Goal: Submit feedback/report problem

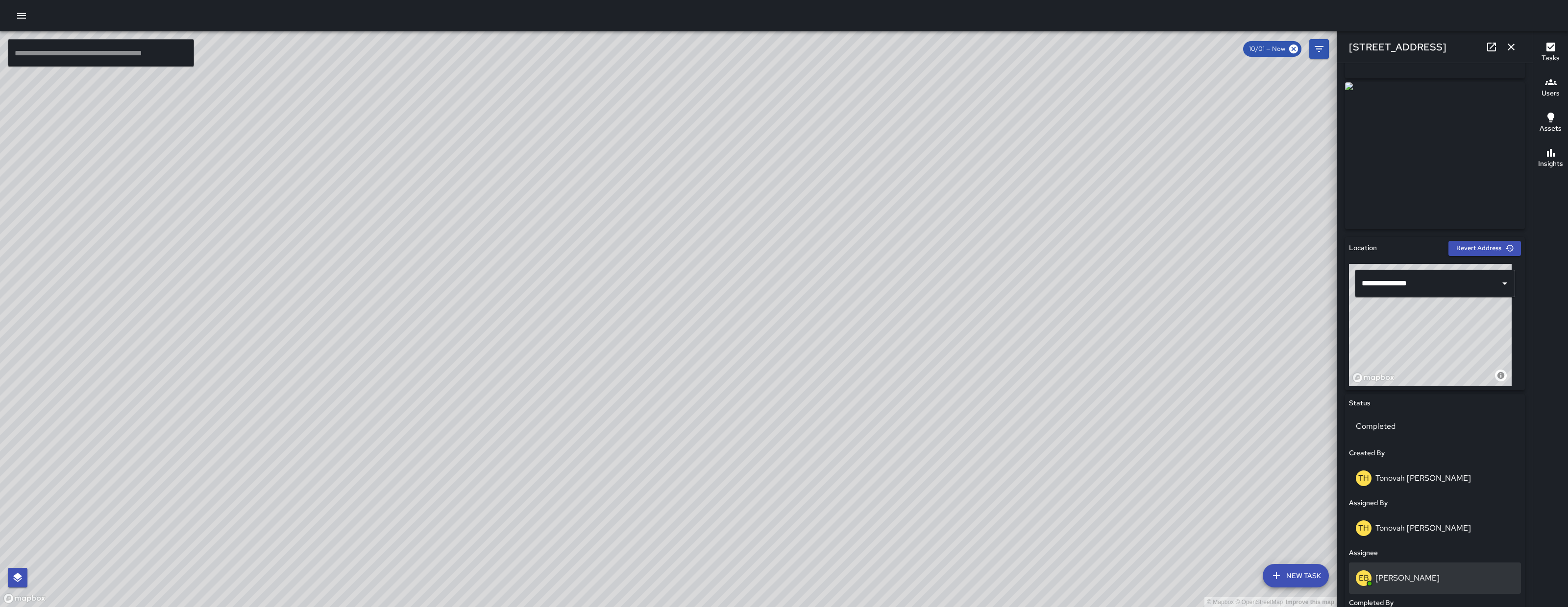
scroll to position [253, 0]
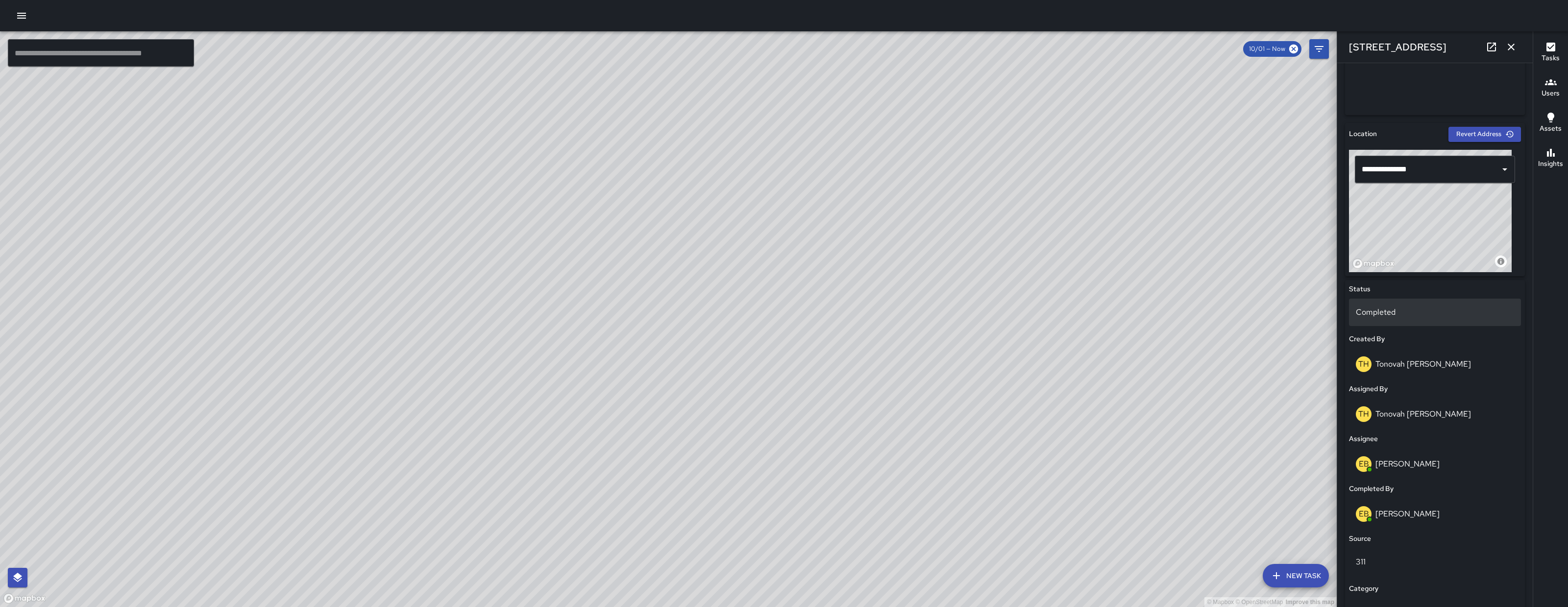
click at [1388, 317] on div "Completed" at bounding box center [1435, 312] width 172 height 28
click at [1393, 354] on li "Skipped" at bounding box center [1430, 355] width 163 height 18
click at [1513, 46] on icon "button" at bounding box center [1511, 47] width 12 height 12
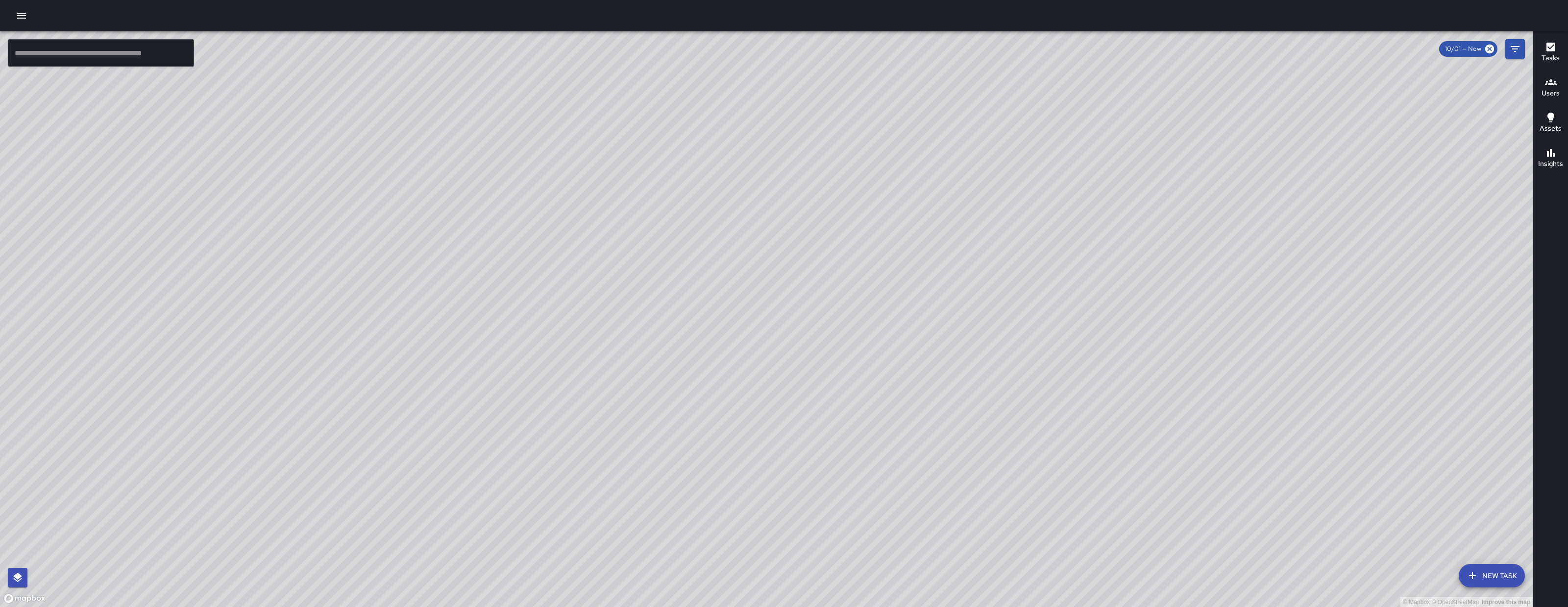
click at [56, 49] on input "text" at bounding box center [101, 53] width 186 height 28
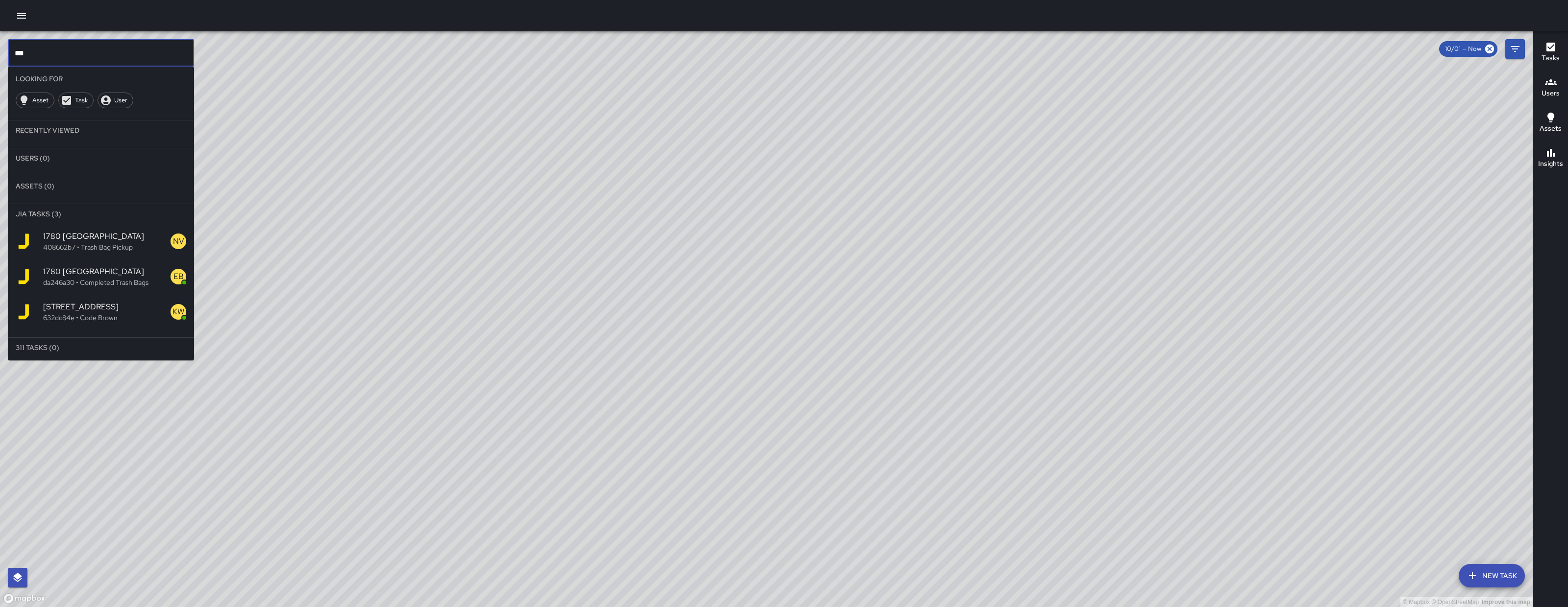
scroll to position [3, 0]
type input "***"
click at [101, 319] on p "632dc84e • Code Brown" at bounding box center [107, 317] width 128 height 10
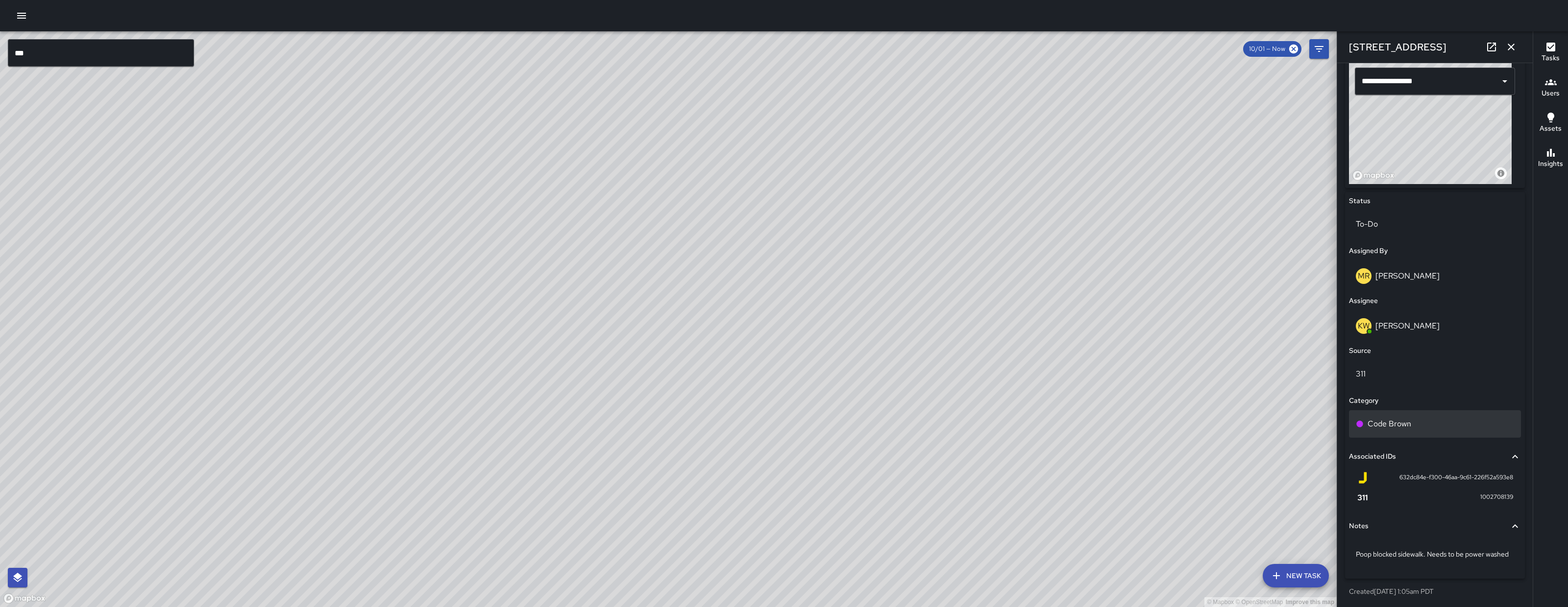
scroll to position [351, 0]
click at [1405, 217] on p "To-Do" at bounding box center [1435, 223] width 159 height 12
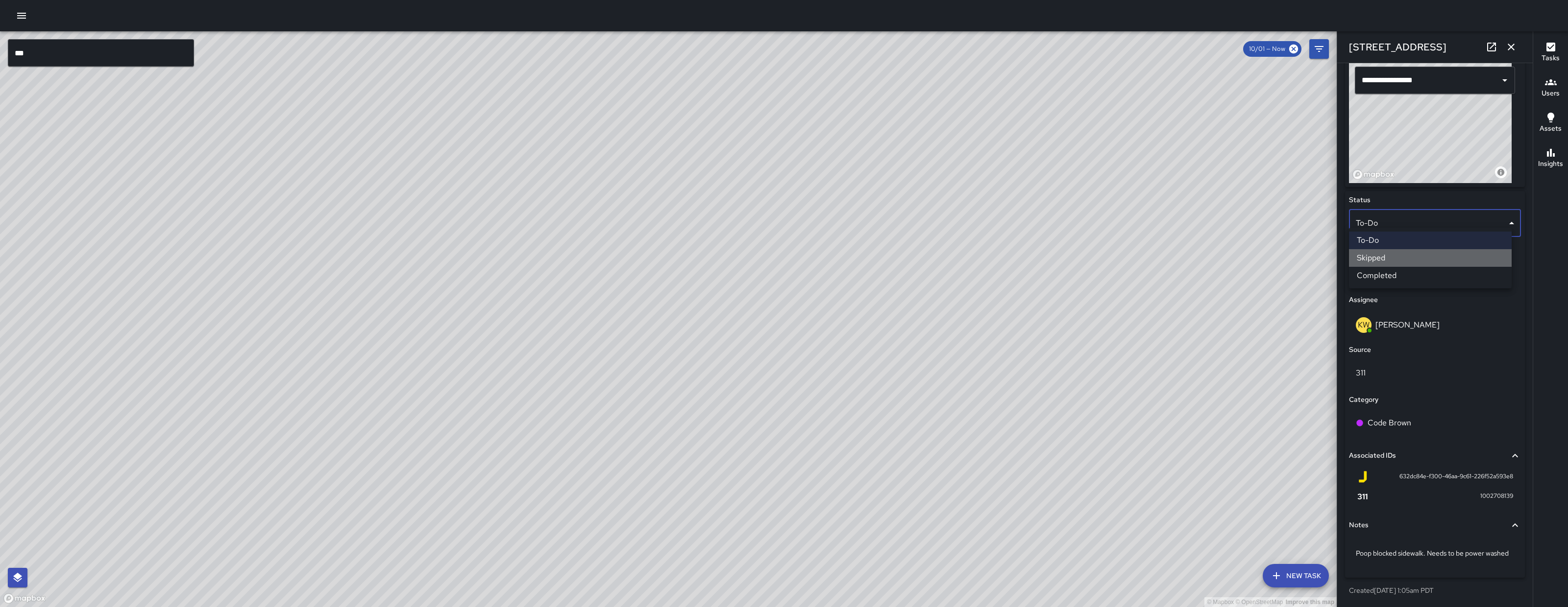
click at [1409, 252] on li "Skipped" at bounding box center [1430, 257] width 163 height 18
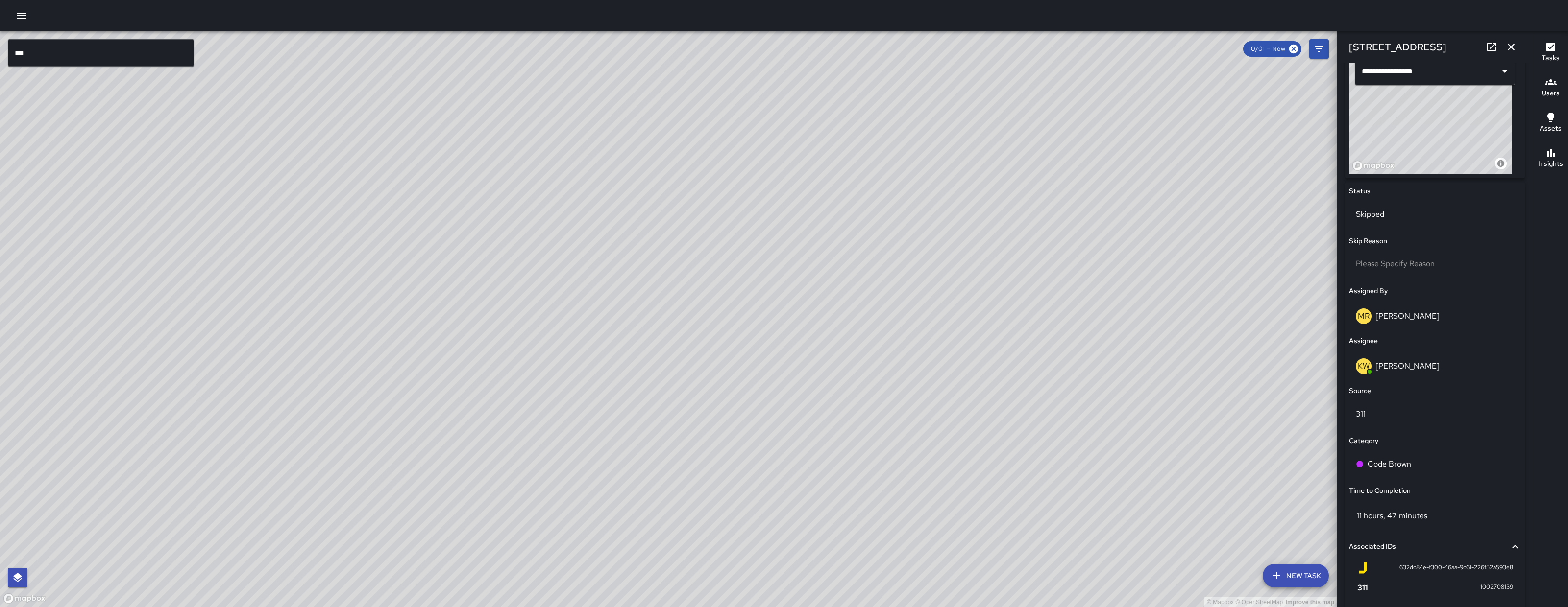
click at [1510, 47] on icon "button" at bounding box center [1511, 47] width 7 height 7
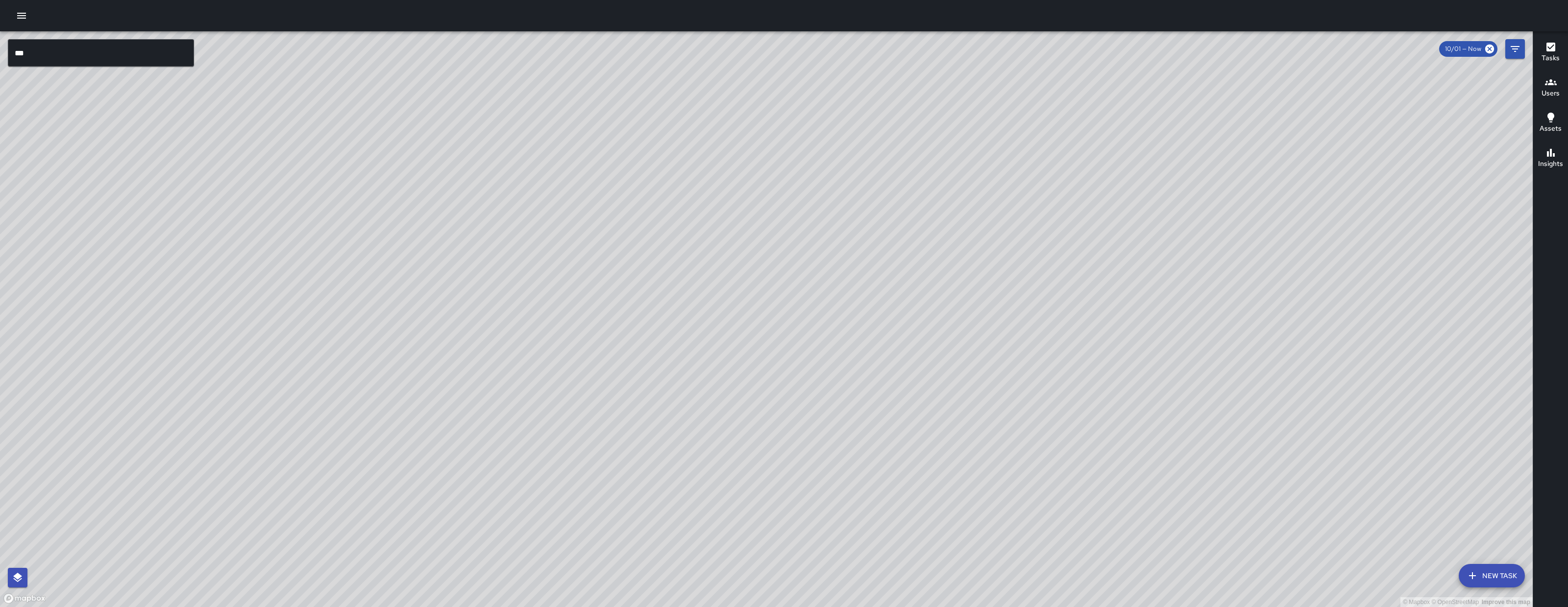
drag, startPoint x: 781, startPoint y: 442, endPoint x: 739, endPoint y: 355, distance: 96.6
click at [739, 355] on div "© Mapbox © OpenStreetMap Improve this map" at bounding box center [766, 319] width 1533 height 576
drag, startPoint x: 810, startPoint y: 364, endPoint x: 845, endPoint y: 363, distance: 35.0
click at [845, 363] on div "© Mapbox © OpenStreetMap Improve this map" at bounding box center [766, 319] width 1533 height 576
click at [615, 273] on div "© Mapbox © OpenStreetMap Improve this map KW [PERSON_NAME] [STREET_ADDRESS] Com…" at bounding box center [766, 319] width 1533 height 576
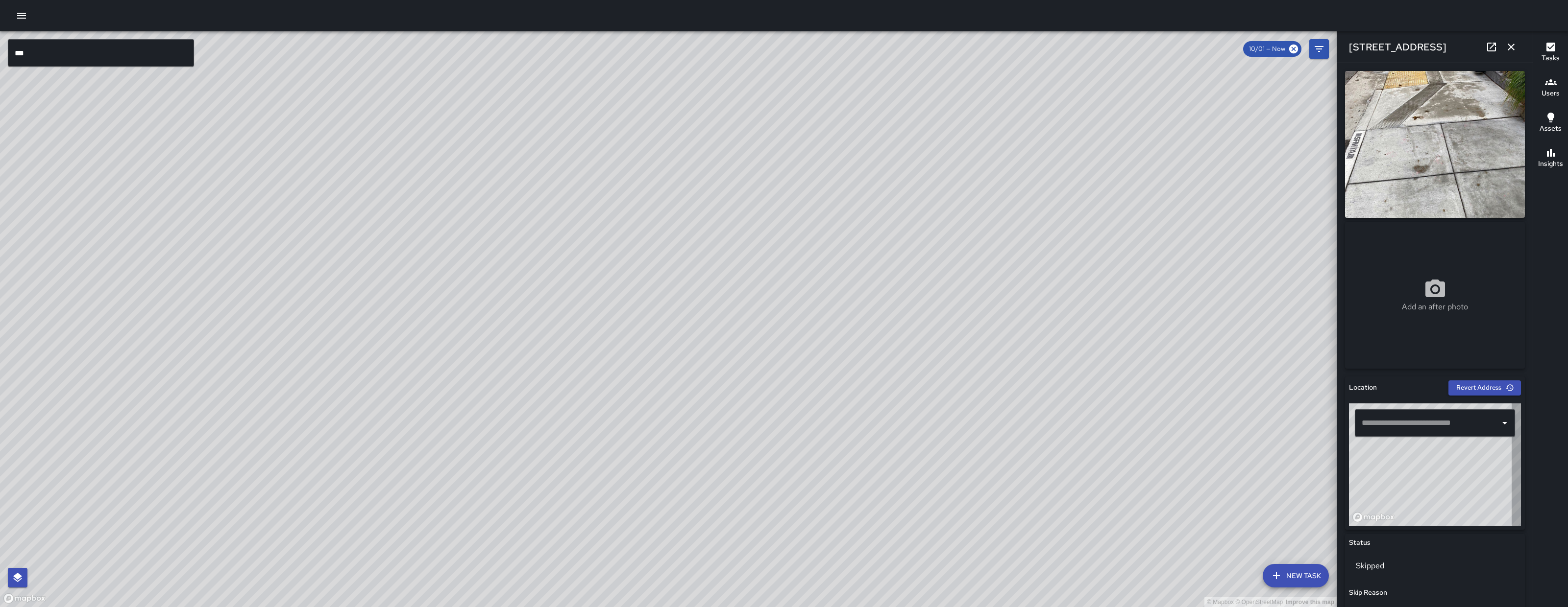
type input "**********"
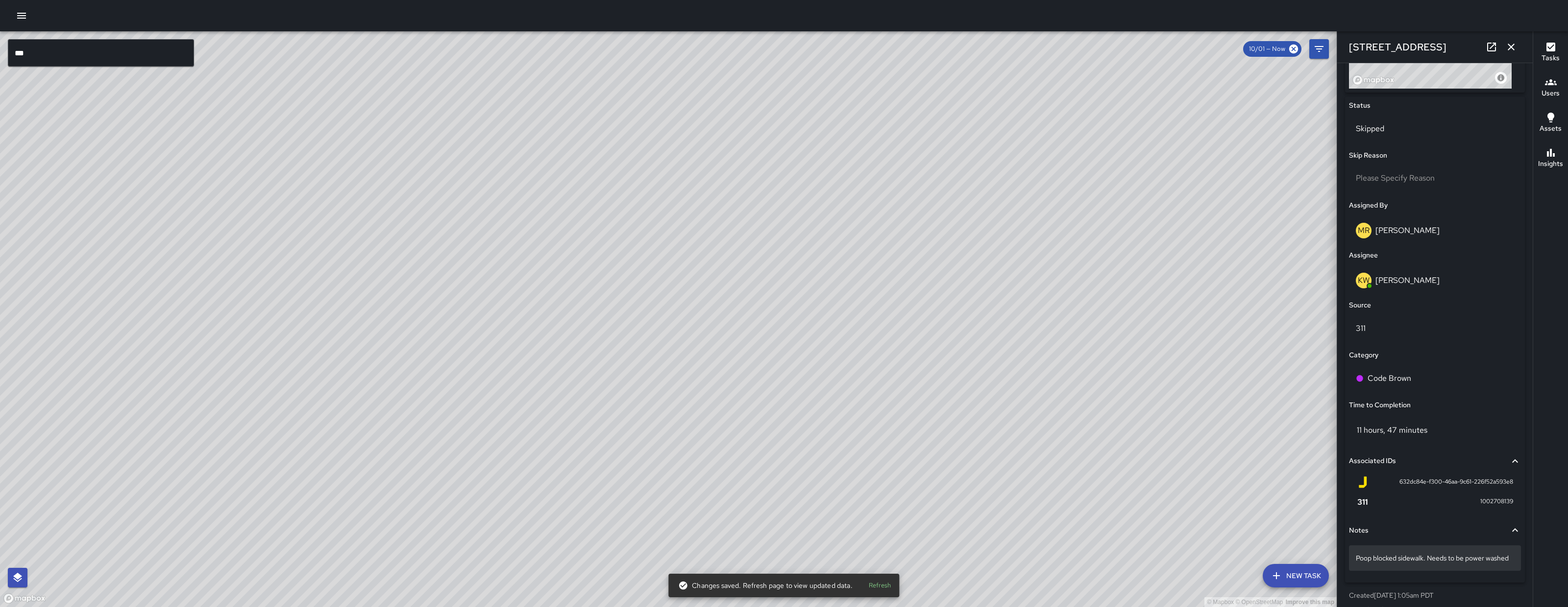
click at [1422, 571] on div "Poop blocked sidewalk. Needs to be power washed" at bounding box center [1435, 558] width 172 height 25
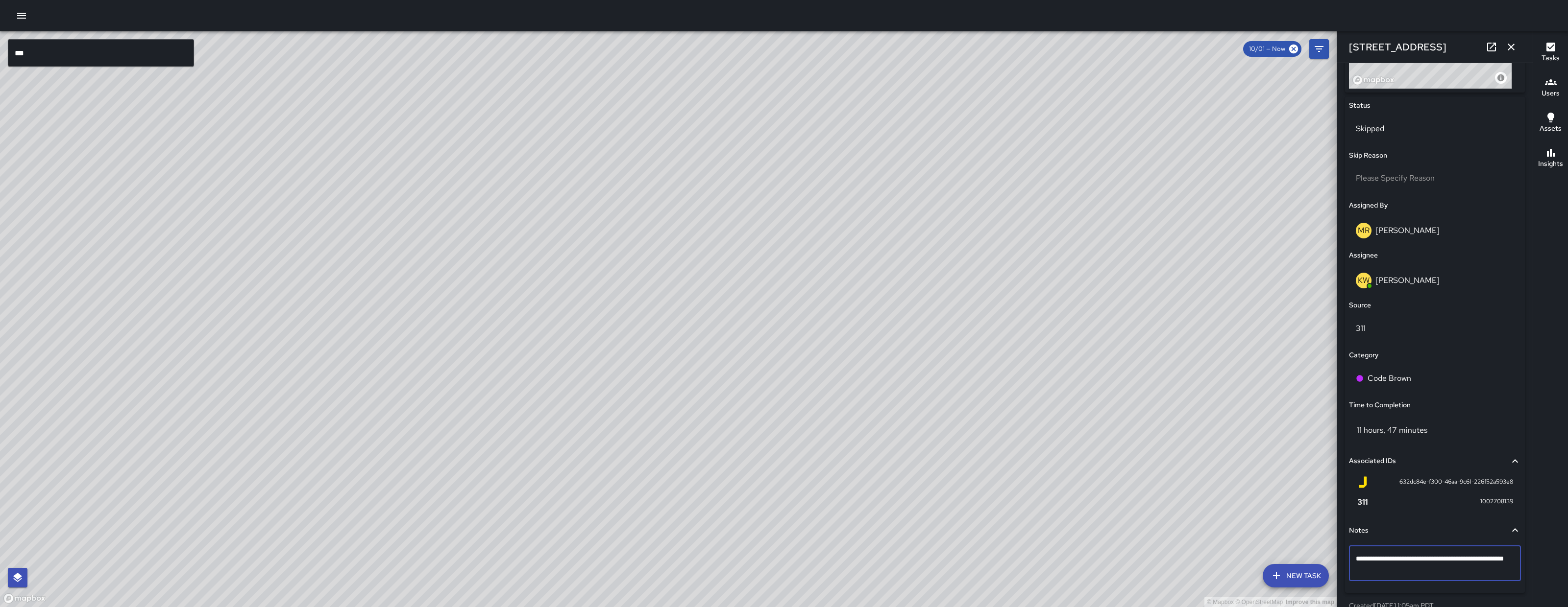
click at [1401, 570] on textarea "**********" at bounding box center [1430, 563] width 149 height 19
type textarea "**********"
click at [1385, 573] on div "Poop blocked sidewalk. Needs to be power washed - per [PERSON_NAME]" at bounding box center [1435, 563] width 172 height 35
type textarea "**********"
click at [1250, 416] on div "© Mapbox © OpenStreetMap Improve this map" at bounding box center [668, 319] width 1336 height 576
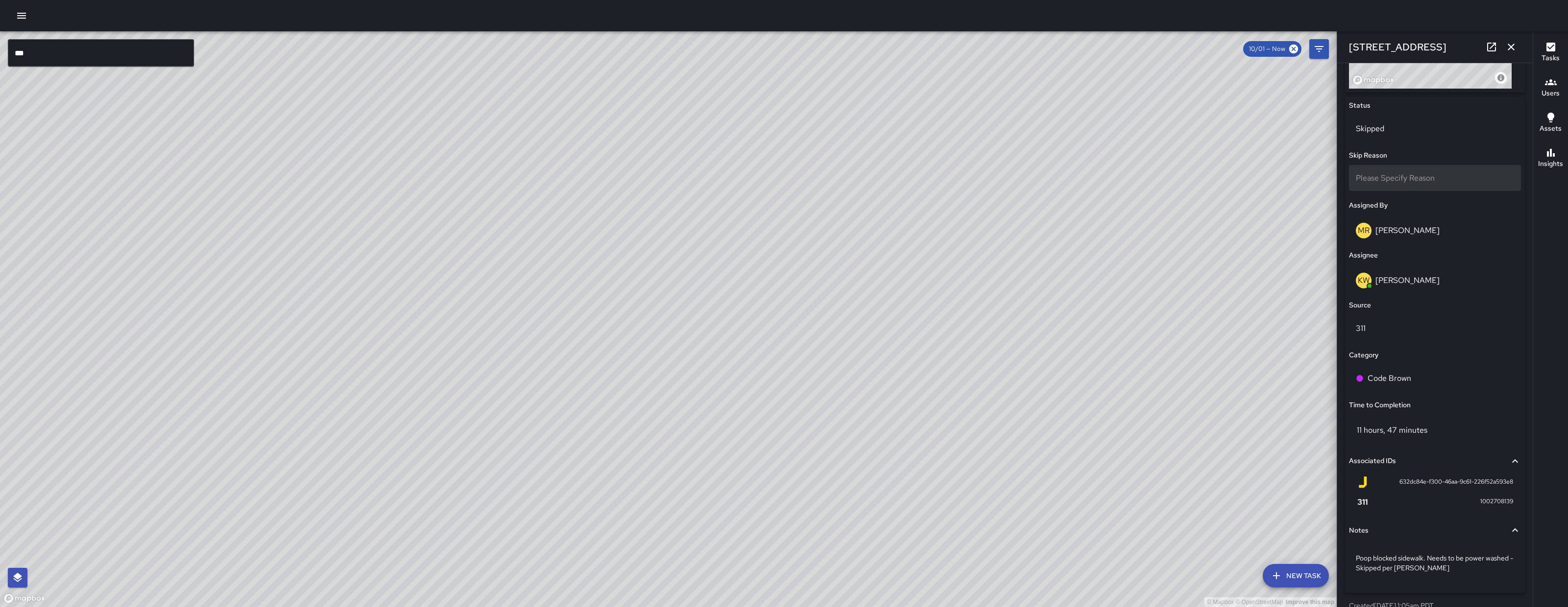
click at [1414, 185] on div "Please Specify Reason" at bounding box center [1435, 178] width 172 height 26
click at [1296, 288] on div at bounding box center [784, 304] width 1568 height 607
click at [1518, 47] on button "button" at bounding box center [1510, 46] width 19 height 19
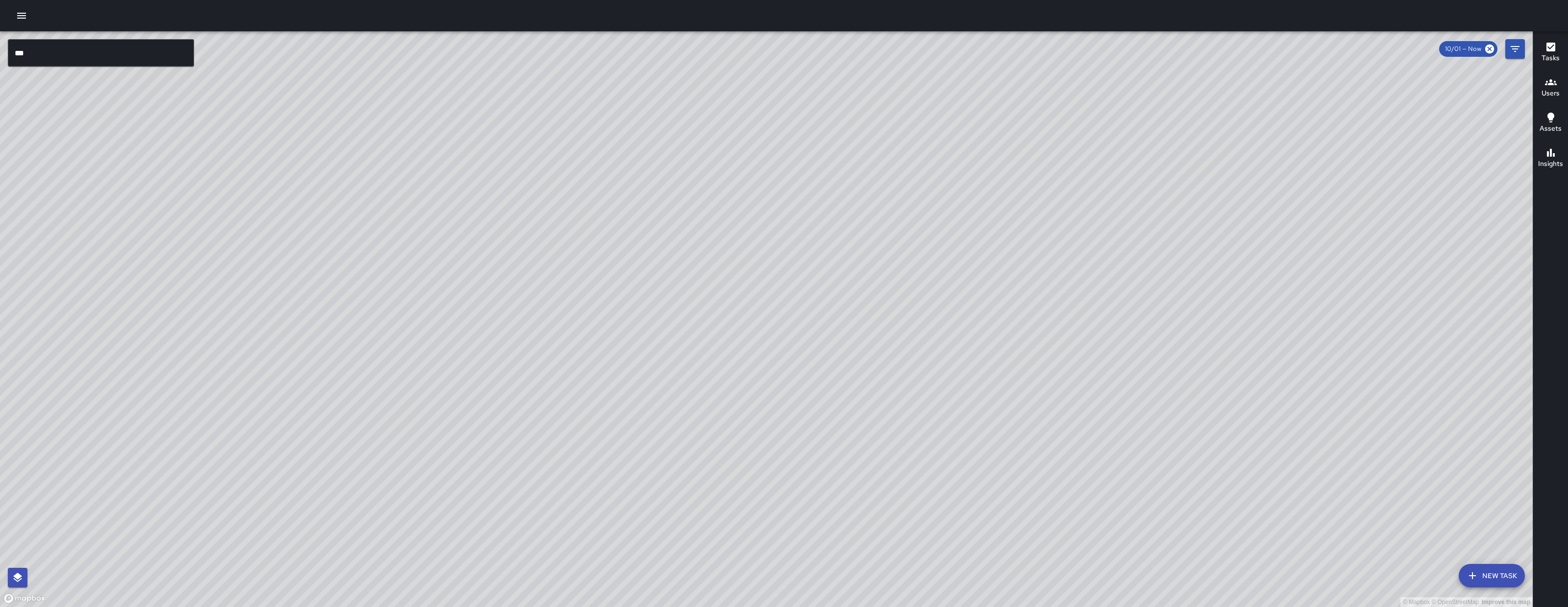
drag, startPoint x: 1152, startPoint y: 527, endPoint x: 1005, endPoint y: 419, distance: 182.4
click at [1005, 422] on div "© Mapbox © OpenStreetMap Improve this map" at bounding box center [766, 319] width 1533 height 576
drag, startPoint x: 1043, startPoint y: 410, endPoint x: 1018, endPoint y: 366, distance: 50.6
click at [1018, 366] on div "© Mapbox © OpenStreetMap Improve this map" at bounding box center [766, 319] width 1533 height 576
